Goal: Transaction & Acquisition: Purchase product/service

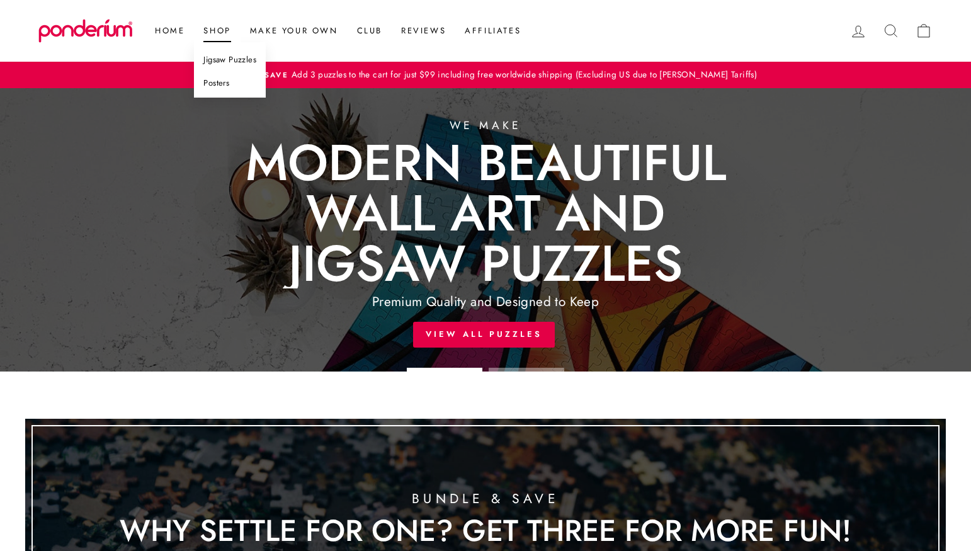
click at [225, 63] on link "Jigsaw Puzzles" at bounding box center [230, 59] width 72 height 23
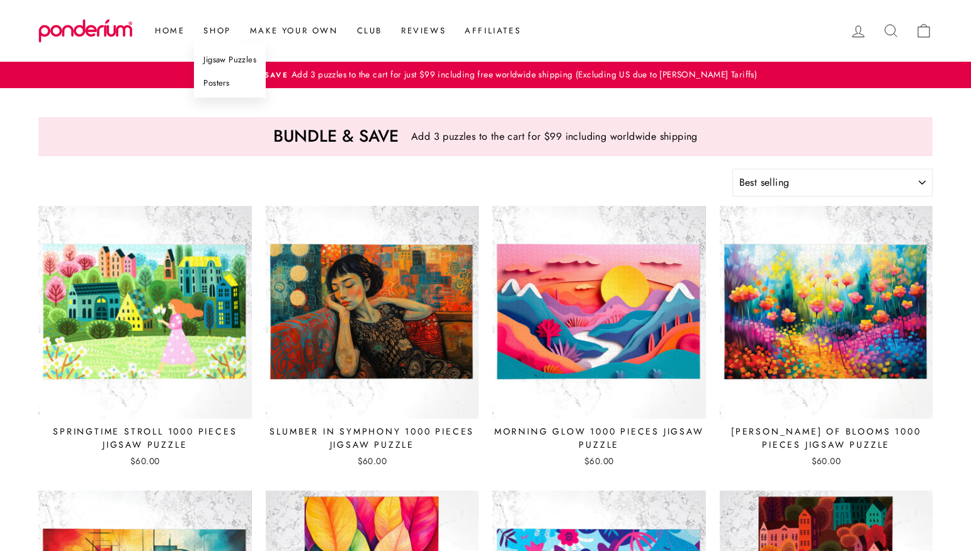
select select "best-selling"
click at [222, 33] on link "Shop" at bounding box center [217, 31] width 46 height 23
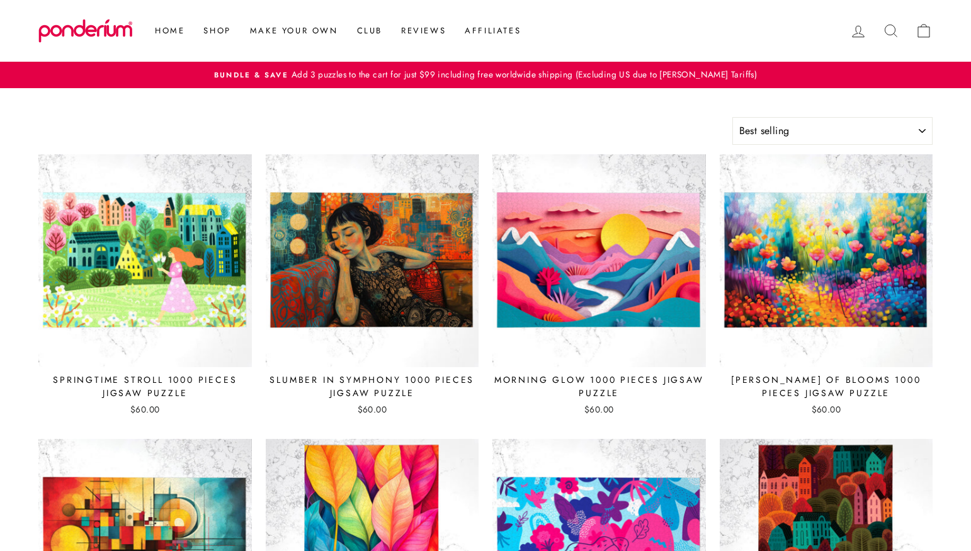
select select "best-selling"
click at [220, 84] on link "Posters" at bounding box center [230, 83] width 72 height 23
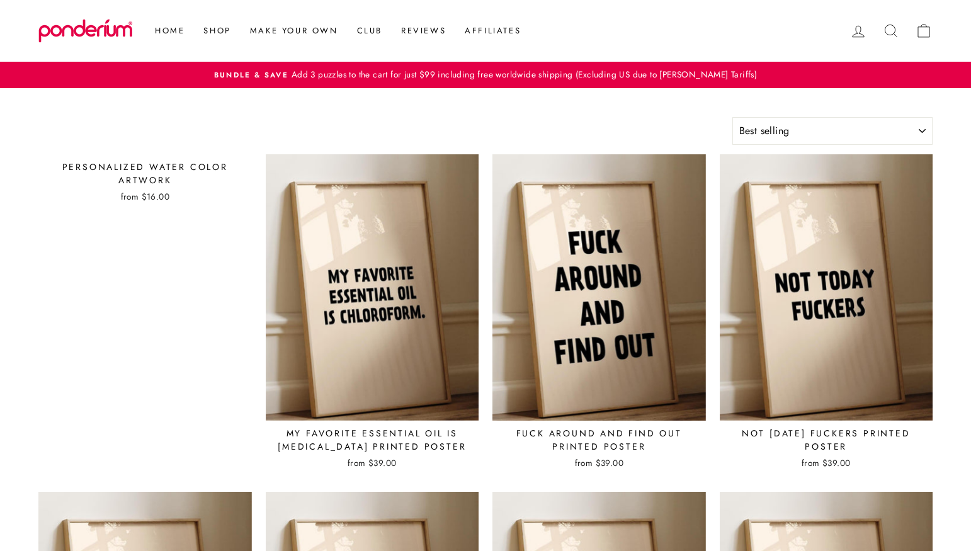
select select "best-selling"
click at [164, 174] on div "Personalized Water Color Artwork" at bounding box center [144, 174] width 213 height 26
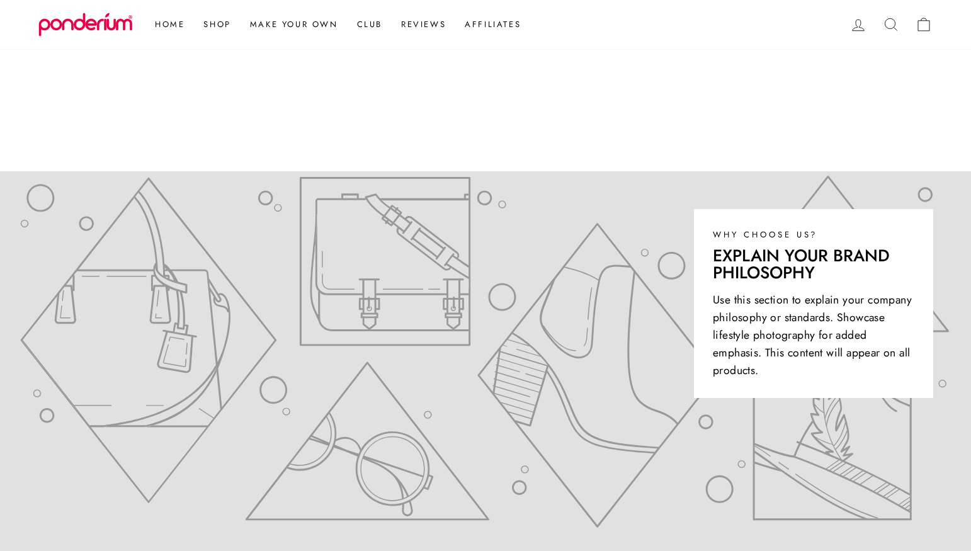
scroll to position [446, 0]
